Goal: Communication & Community: Answer question/provide support

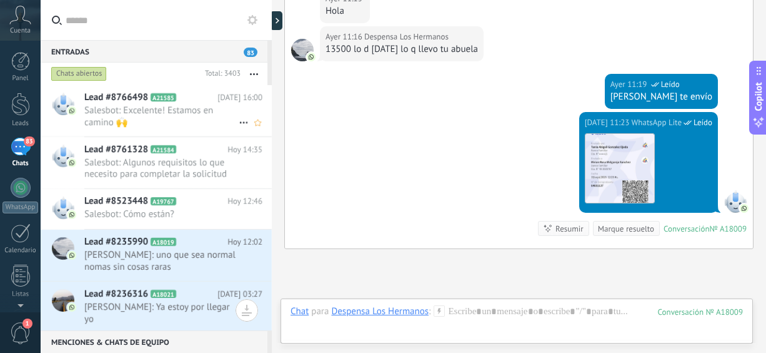
click at [194, 111] on span "Salesbot: Excelente! Estamos en camino 🙌" at bounding box center [161, 116] width 154 height 24
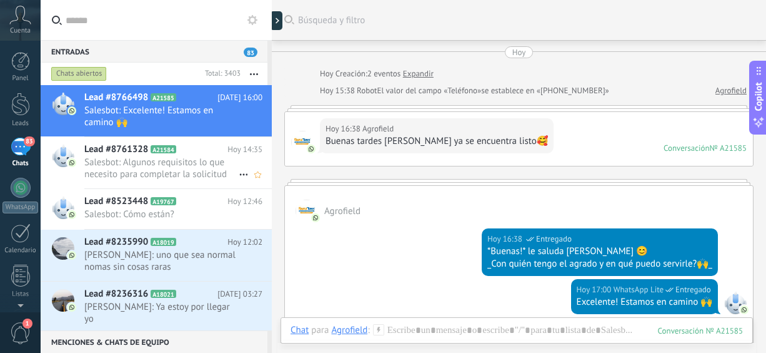
click at [135, 171] on span "Salesbot: Algunos requisitos lo que necesito para completar la solicitud 🙌" at bounding box center [161, 168] width 154 height 24
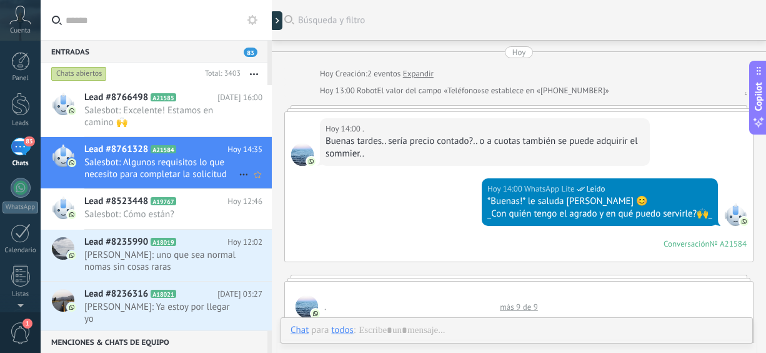
scroll to position [761, 0]
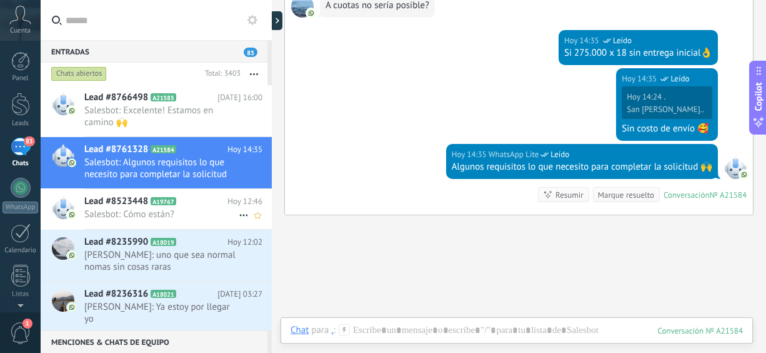
click at [124, 208] on span "Salesbot: Cómo están?" at bounding box center [161, 214] width 154 height 12
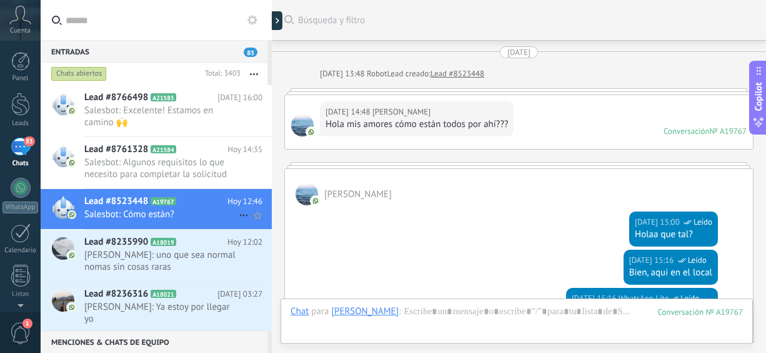
scroll to position [1339, 0]
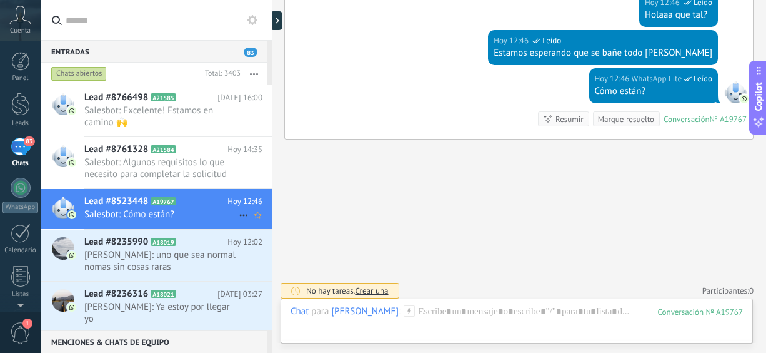
click at [124, 208] on span "Salesbot: Cómo están?" at bounding box center [161, 214] width 154 height 12
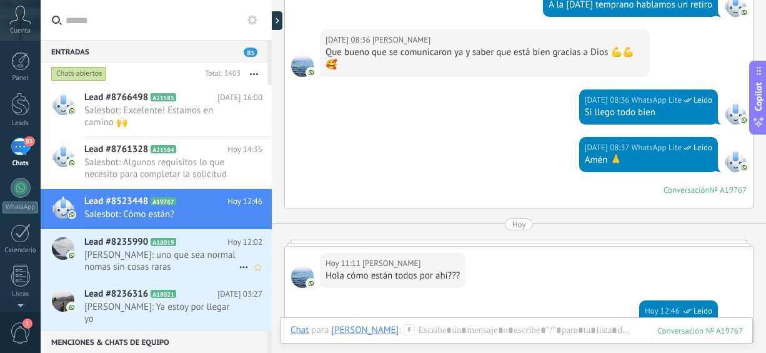
click at [131, 261] on span "[PERSON_NAME]: uno que sea normal nomas sin cosas raras" at bounding box center [161, 261] width 154 height 24
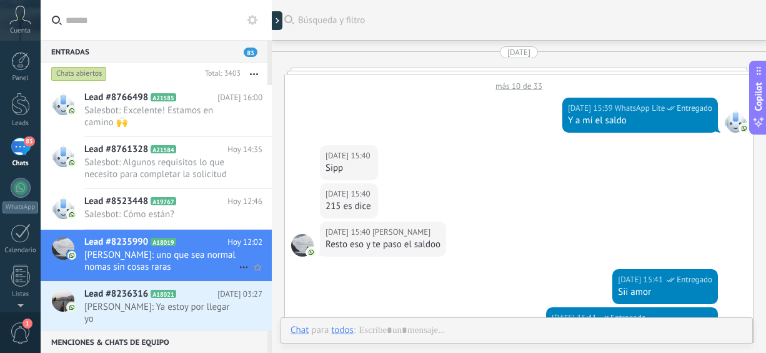
scroll to position [888, 0]
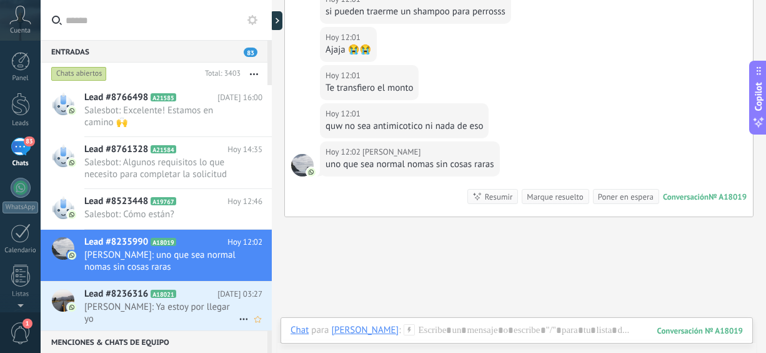
click at [109, 306] on span "[PERSON_NAME]: Ya estoy por llegar yo" at bounding box center [161, 313] width 154 height 24
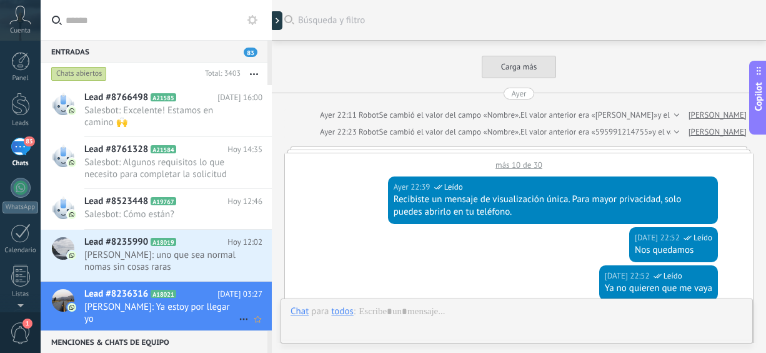
scroll to position [1173, 0]
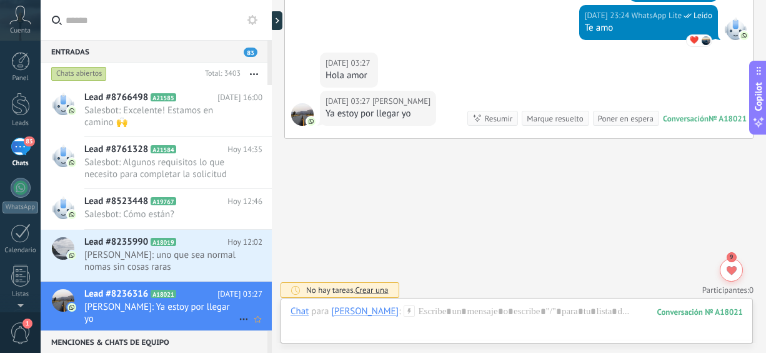
click at [267, 304] on div "Lead #8236316 A18021 [DATE] 03:27 [PERSON_NAME]: Ya estoy por llegar yo" at bounding box center [178, 306] width 188 height 51
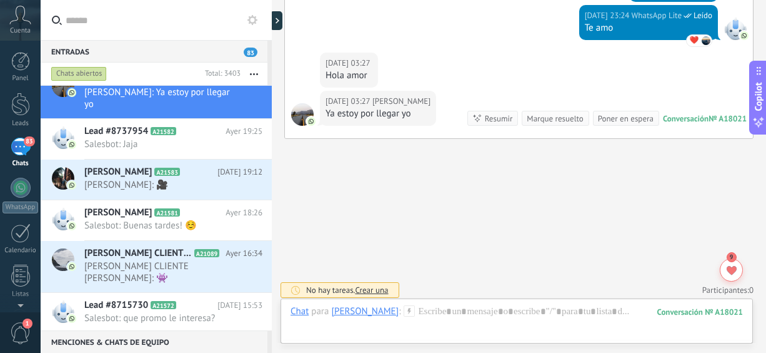
scroll to position [429, 0]
